Goal: Task Accomplishment & Management: Manage account settings

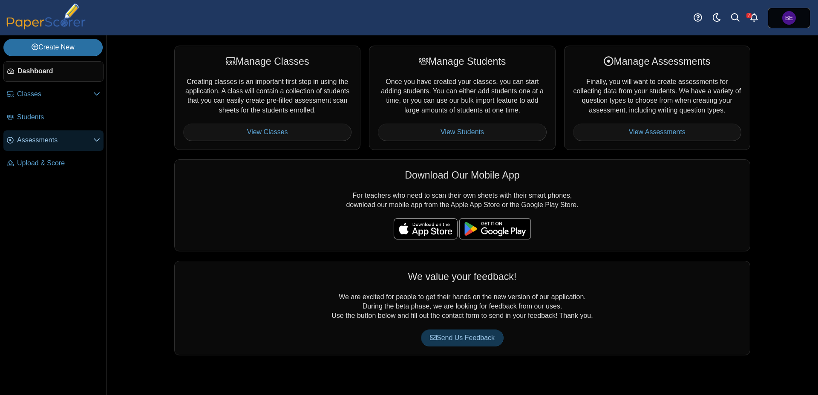
click at [52, 143] on span "Assessments" at bounding box center [55, 140] width 76 height 9
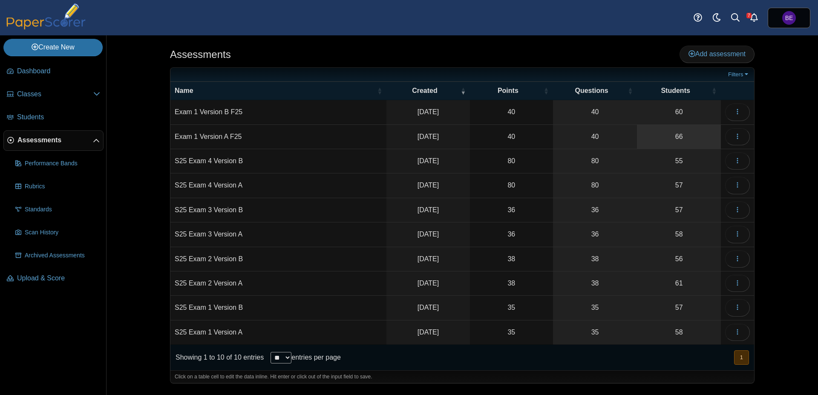
click at [676, 137] on link "66" at bounding box center [679, 137] width 84 height 24
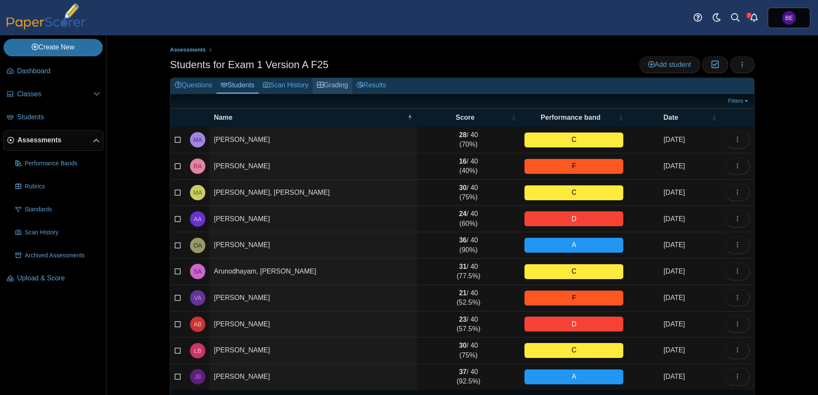
click at [336, 88] on link "Grading" at bounding box center [333, 86] width 40 height 16
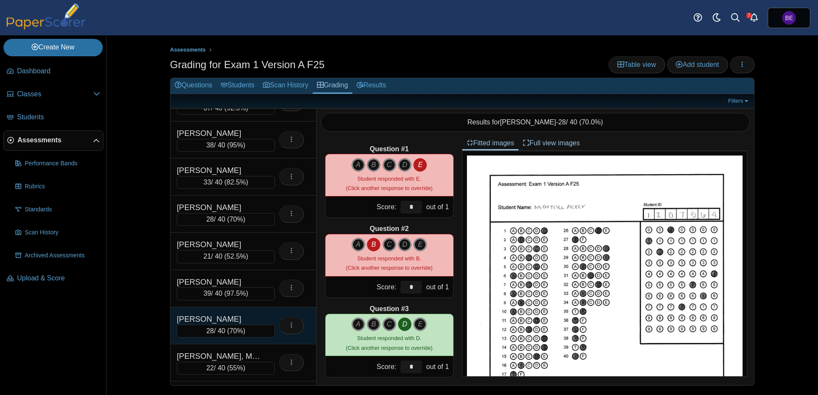
scroll to position [1235, 0]
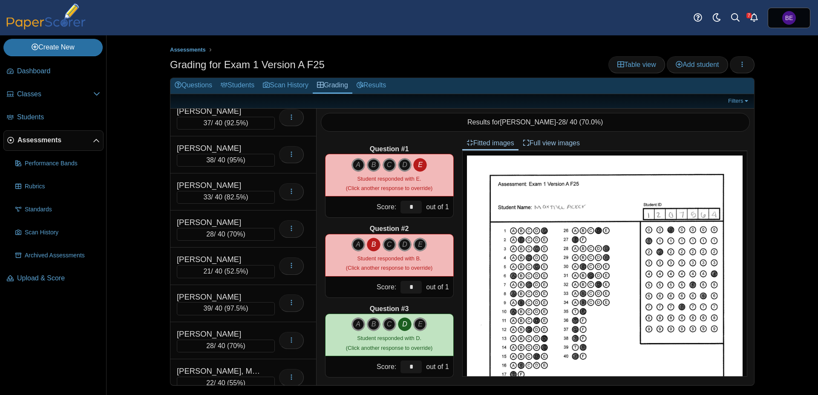
click at [41, 140] on span "Assessments" at bounding box center [54, 140] width 75 height 9
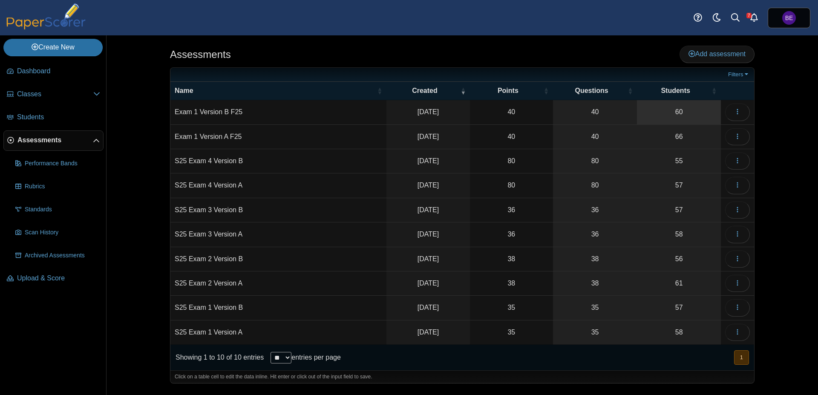
click at [692, 118] on link "60" at bounding box center [679, 112] width 84 height 24
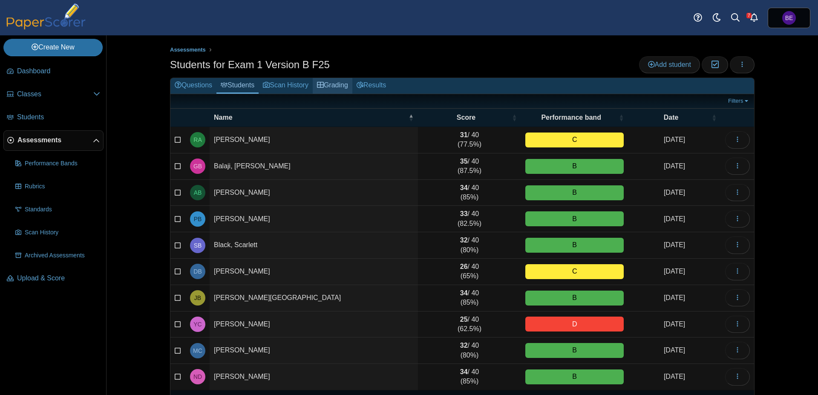
click at [336, 87] on link "Grading" at bounding box center [333, 86] width 40 height 16
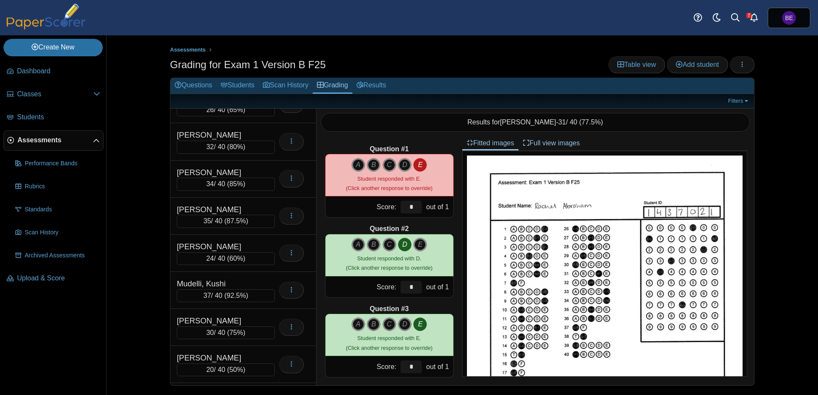
scroll to position [1181, 0]
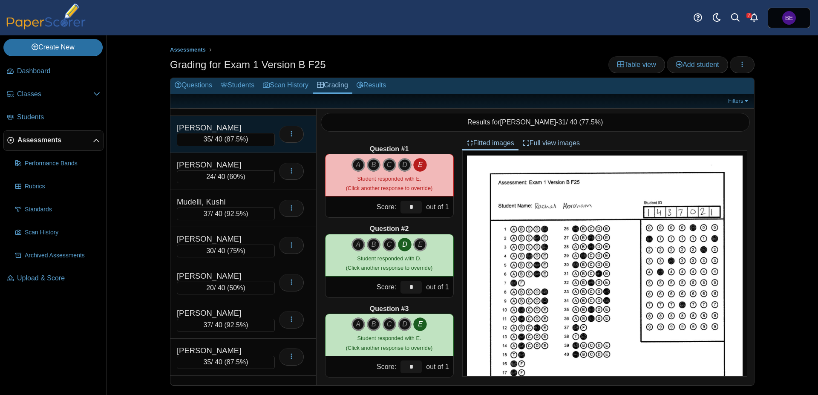
click at [223, 132] on div "McCabe, Nora" at bounding box center [219, 127] width 85 height 11
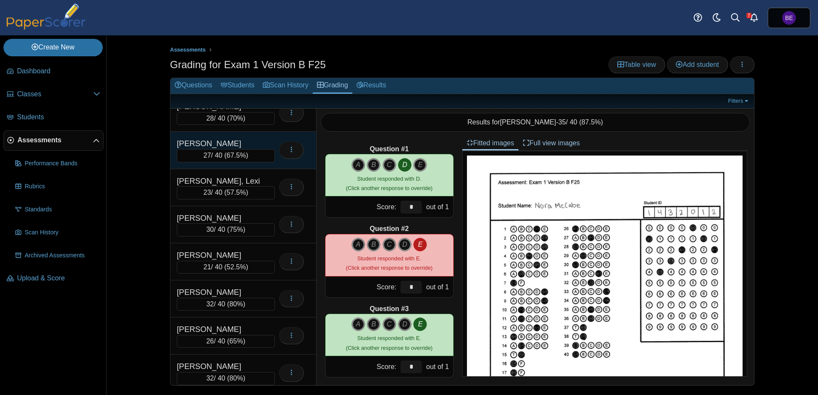
scroll to position [967, 0]
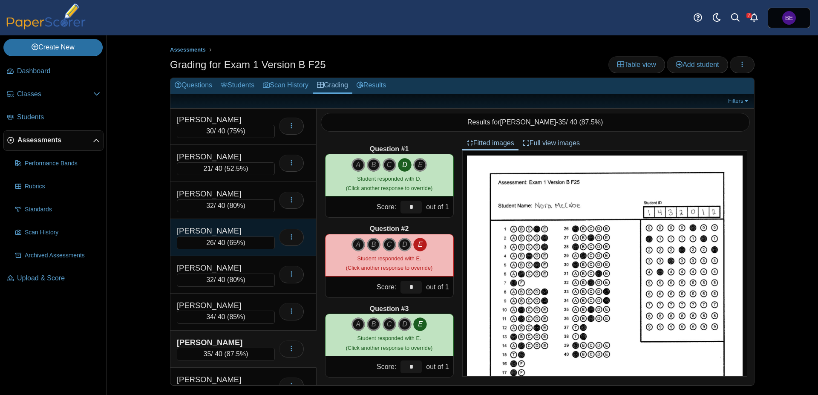
click at [232, 231] on div "Lewis, Autumn" at bounding box center [219, 230] width 85 height 11
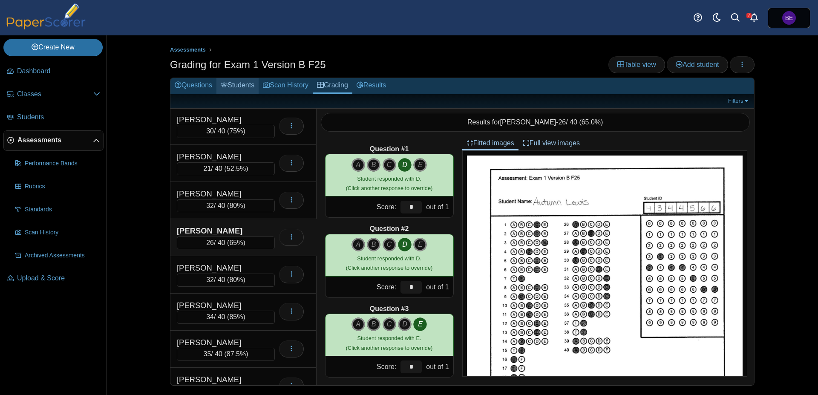
click at [245, 88] on link "Students" at bounding box center [237, 86] width 42 height 16
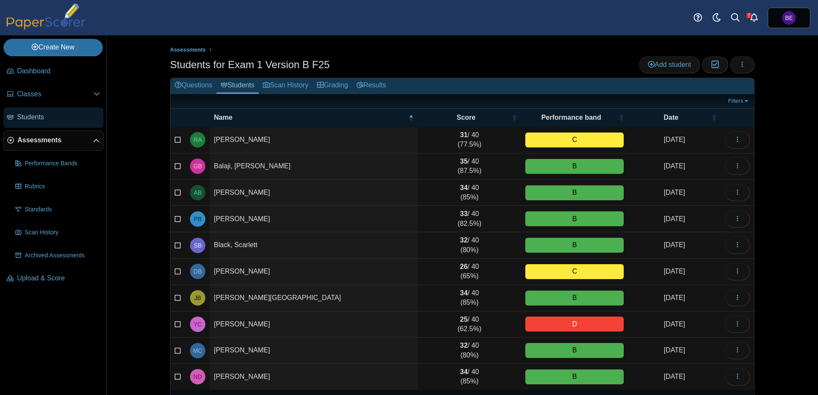
click at [30, 120] on span "Students" at bounding box center [58, 117] width 83 height 9
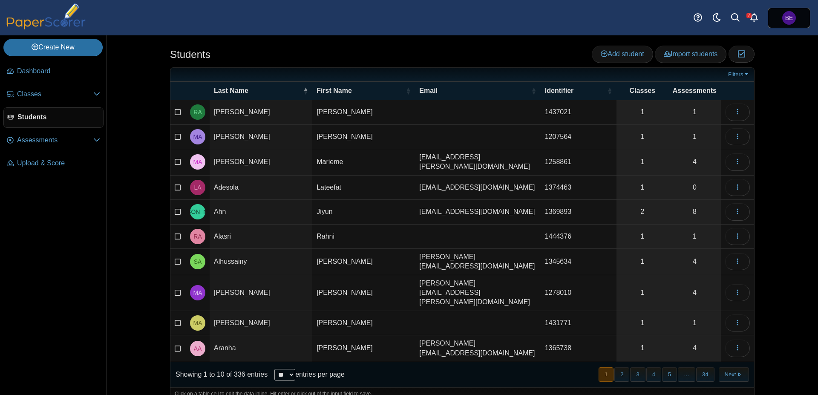
click at [274, 369] on select "** ** ** ***" at bounding box center [284, 375] width 21 height 12
select select "***"
click option "***" at bounding box center [0, 0] width 0 height 0
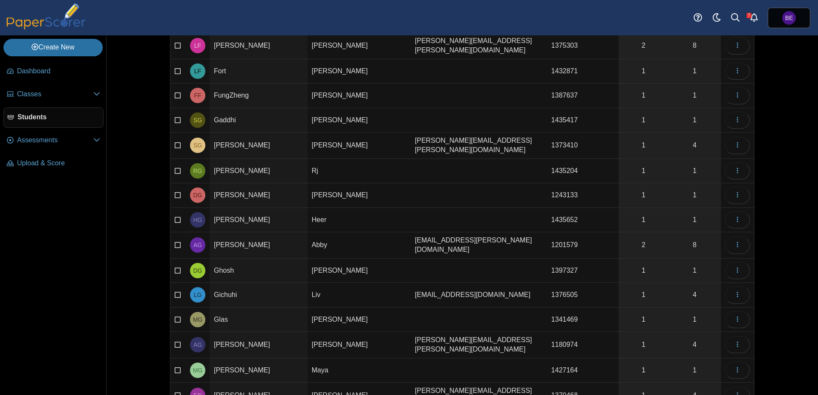
scroll to position [2198, 0]
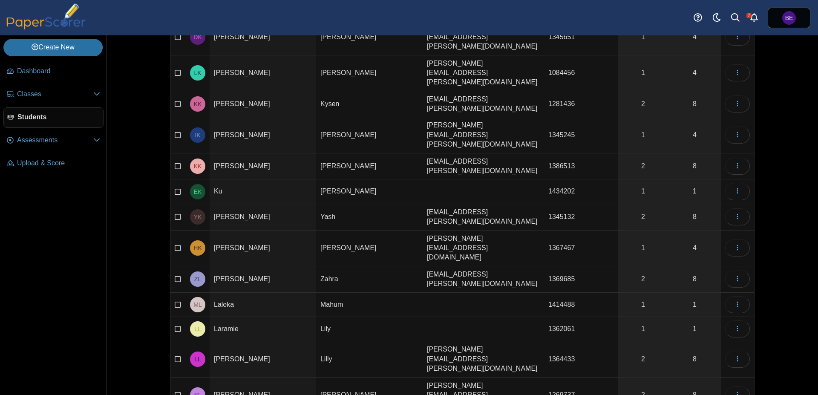
scroll to position [1553, 0]
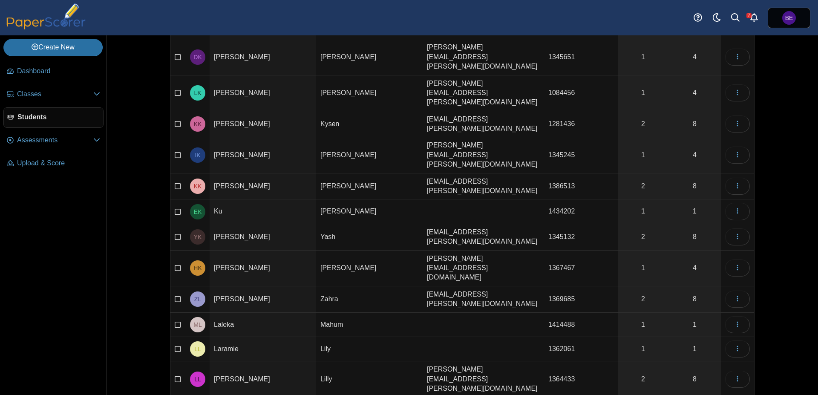
drag, startPoint x: 555, startPoint y: 198, endPoint x: 498, endPoint y: 196, distance: 57.1
